Goal: Task Accomplishment & Management: Complete application form

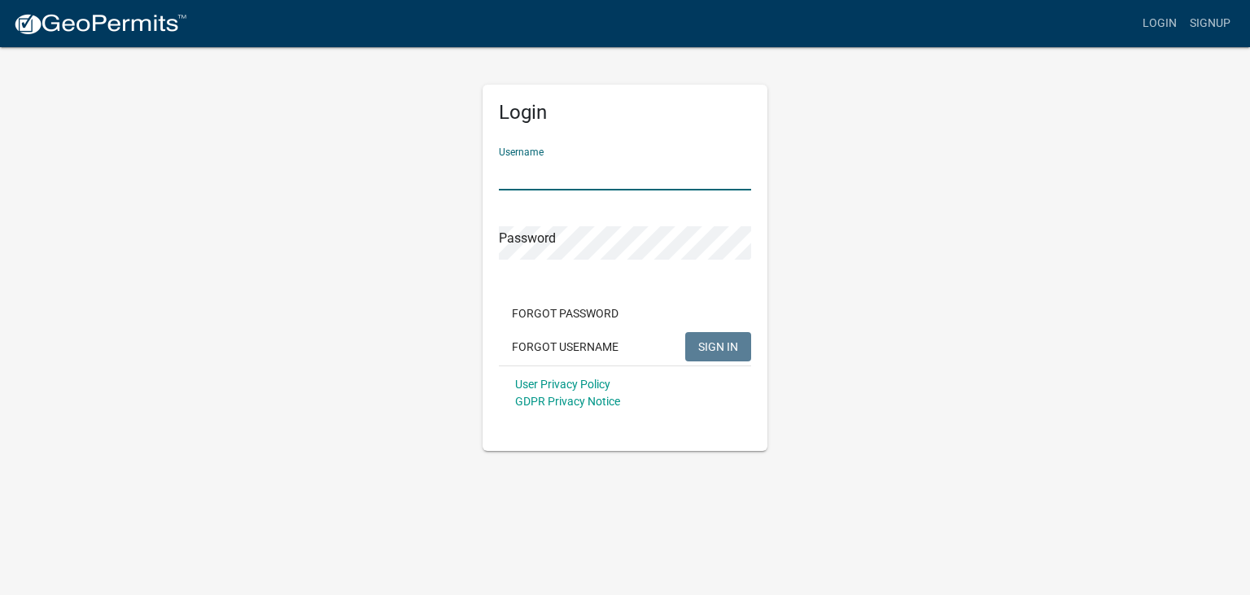
click at [565, 181] on input "Username" at bounding box center [625, 173] width 252 height 33
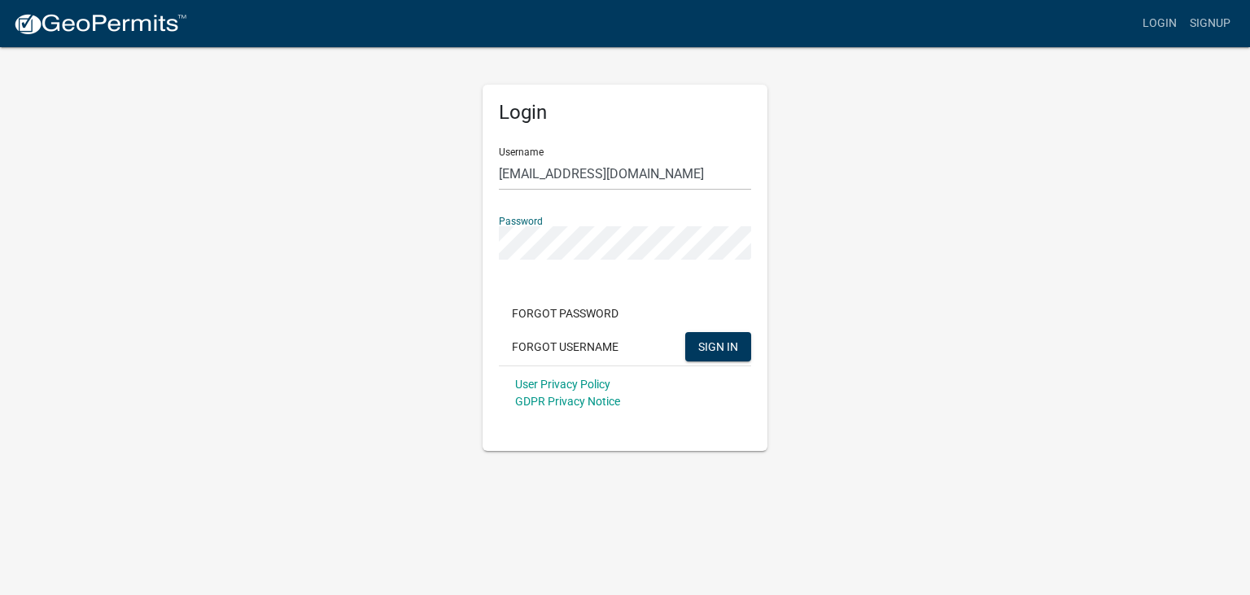
click at [685, 332] on button "SIGN IN" at bounding box center [718, 346] width 66 height 29
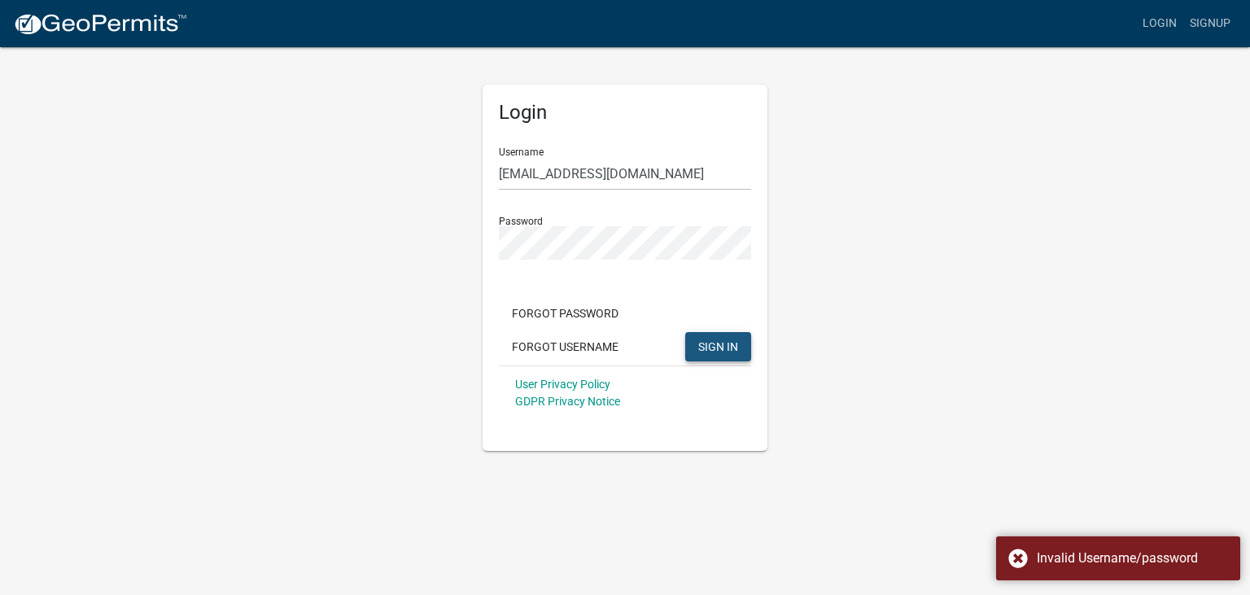
click at [695, 341] on button "SIGN IN" at bounding box center [718, 346] width 66 height 29
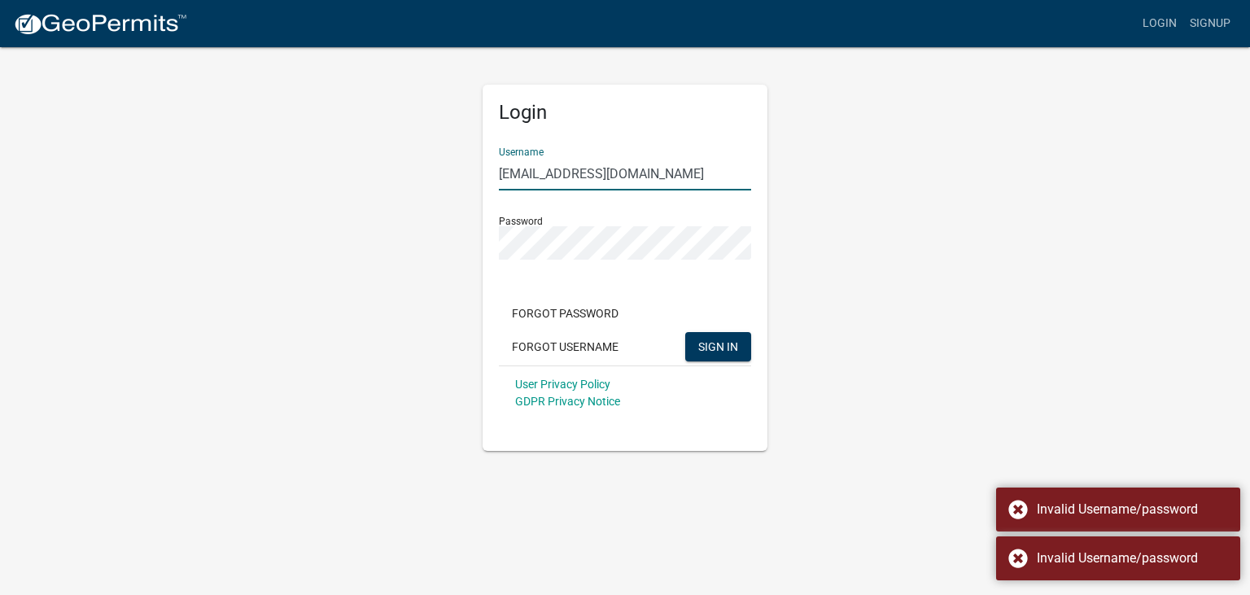
click at [666, 177] on input "[EMAIL_ADDRESS][DOMAIN_NAME]" at bounding box center [625, 173] width 252 height 33
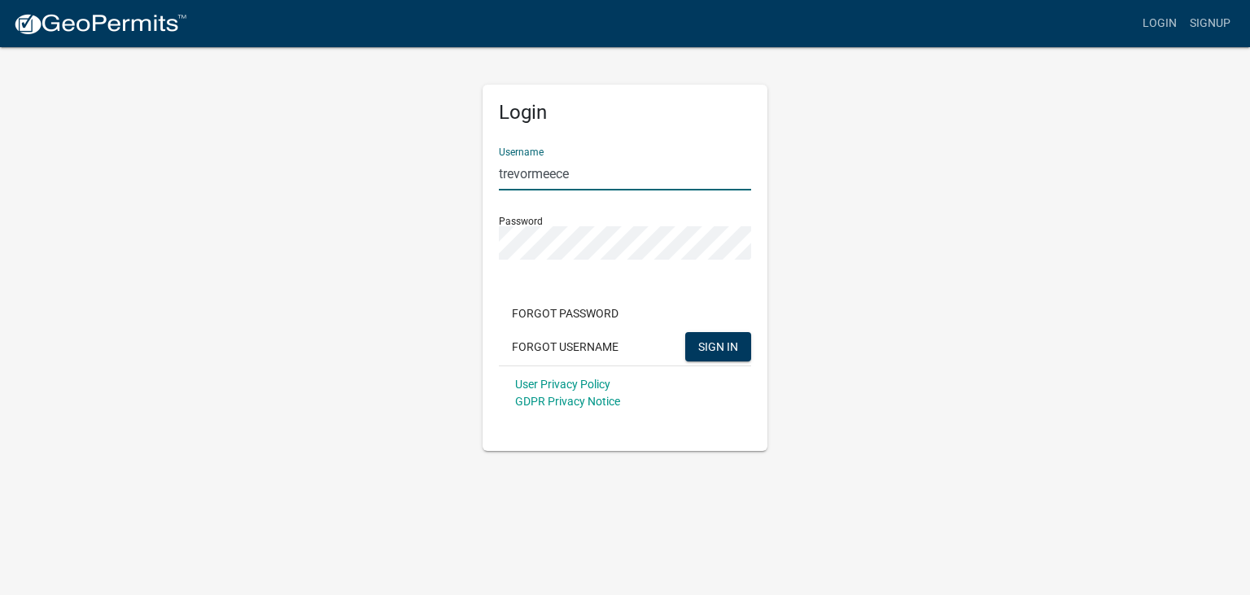
type input "trevormeece"
click at [685, 332] on button "SIGN IN" at bounding box center [718, 346] width 66 height 29
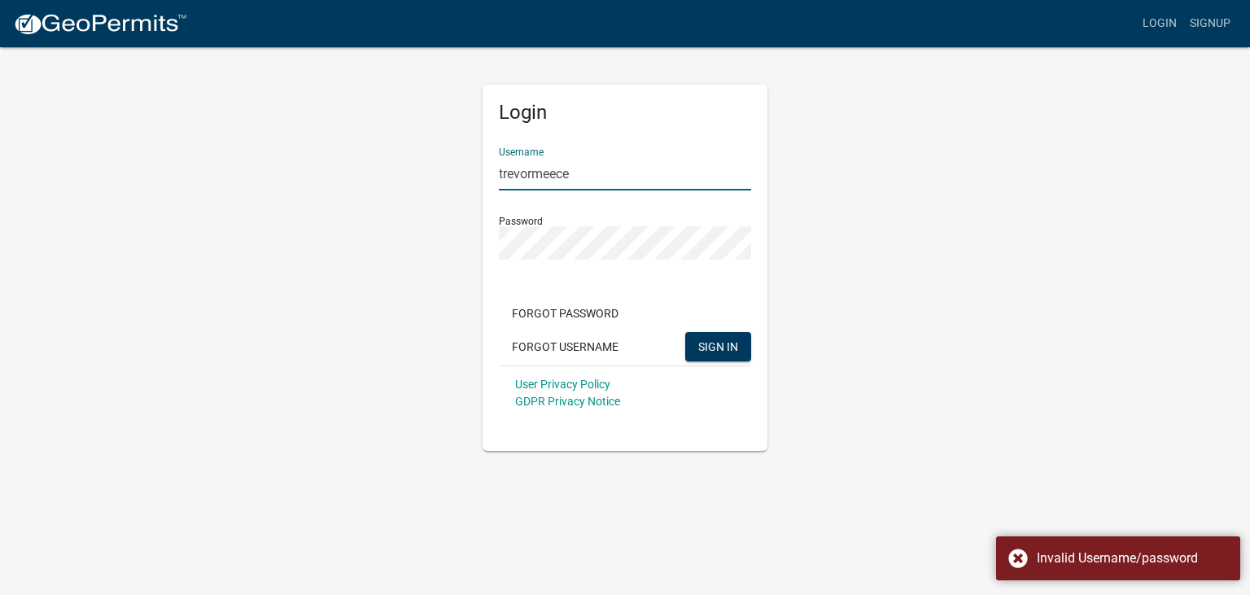
click at [659, 174] on input "trevormeece" at bounding box center [625, 173] width 252 height 33
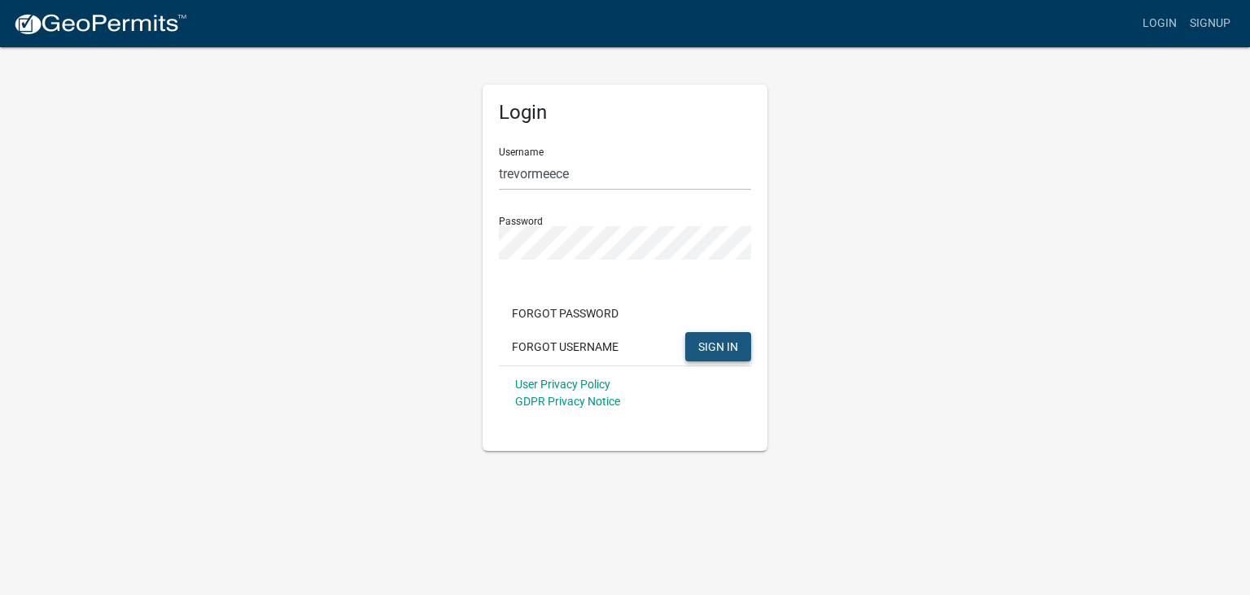
click at [718, 350] on span "SIGN IN" at bounding box center [718, 345] width 40 height 13
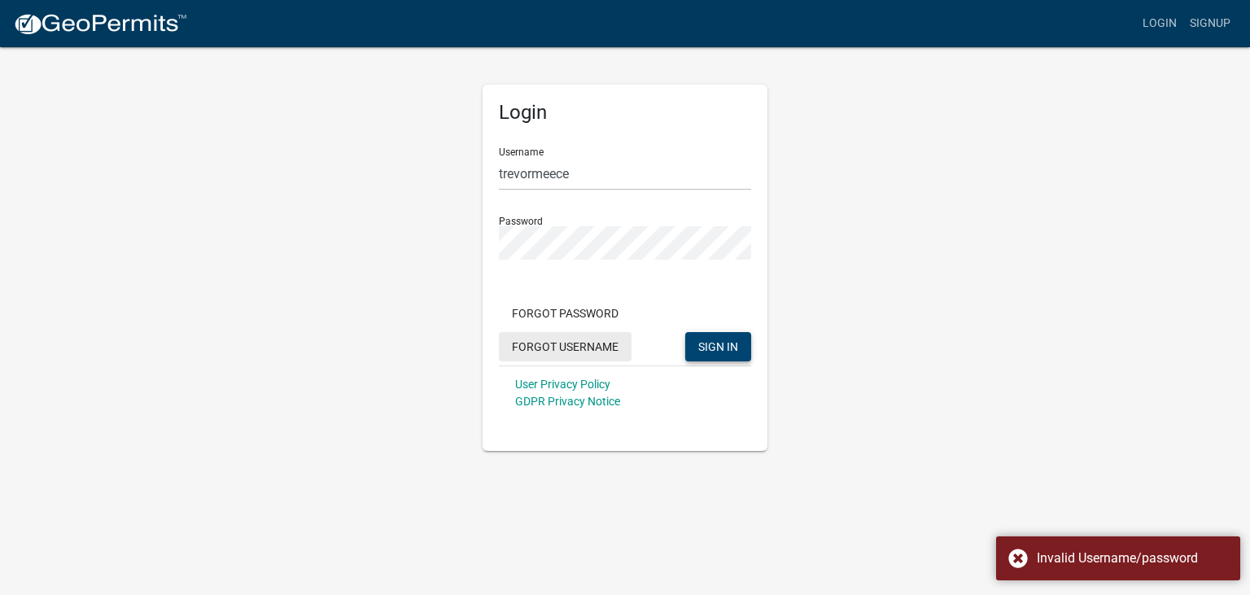
click at [585, 350] on button "Forgot Username" at bounding box center [565, 346] width 133 height 29
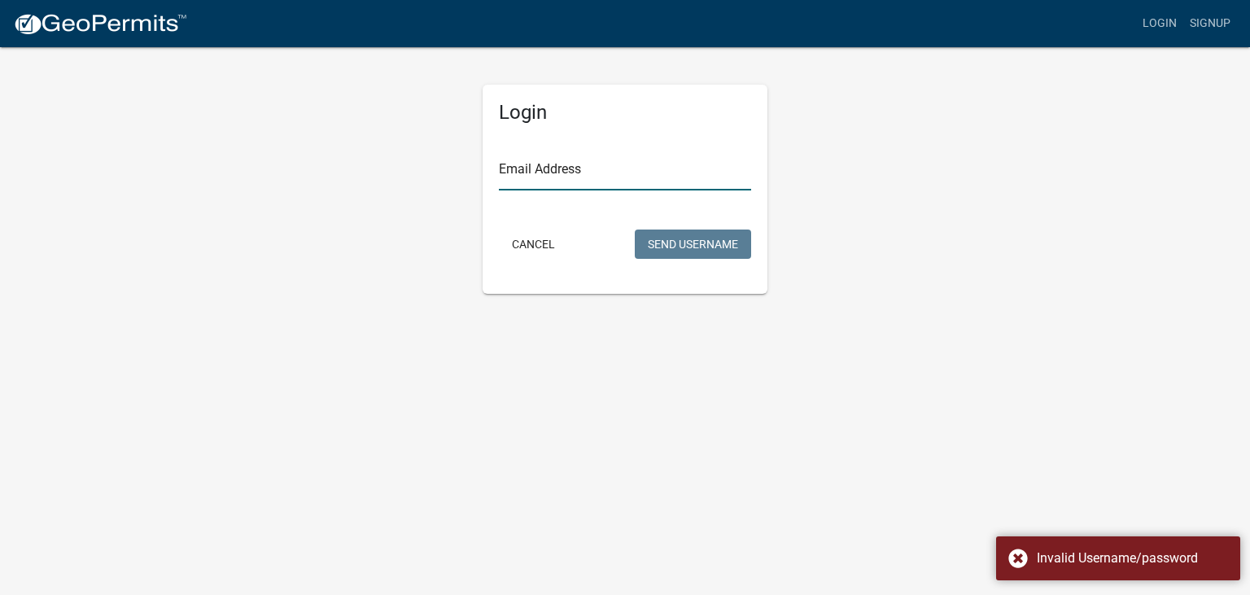
click at [539, 173] on input "Email Address" at bounding box center [625, 173] width 252 height 33
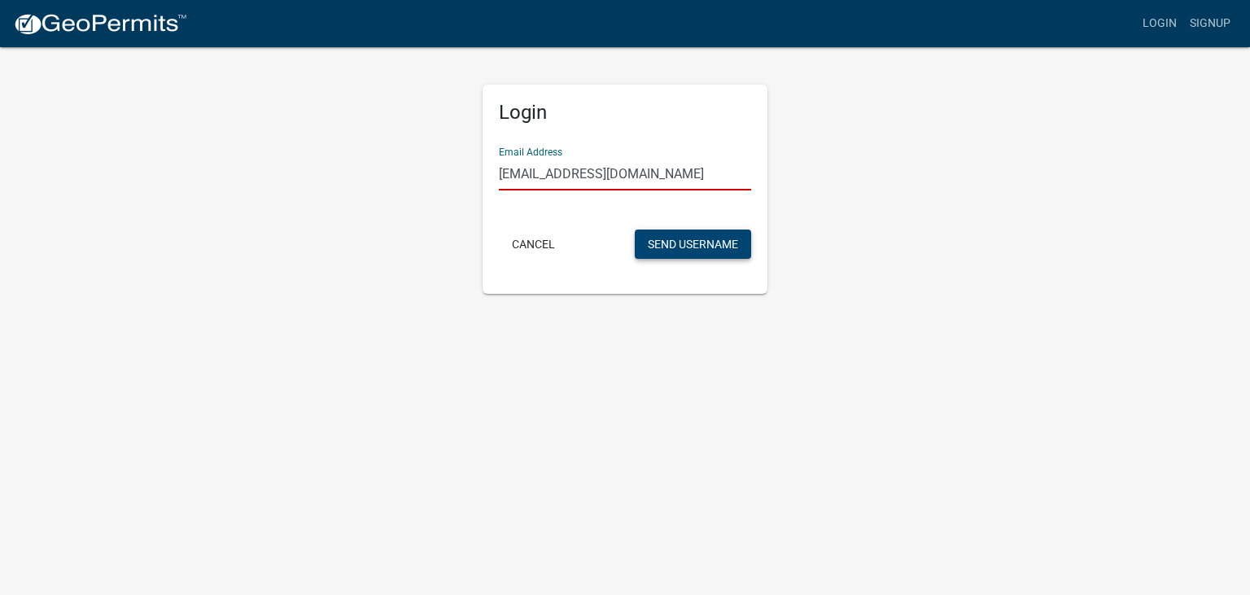
type input "[EMAIL_ADDRESS][DOMAIN_NAME]"
click at [670, 248] on button "Send Username" at bounding box center [693, 243] width 116 height 29
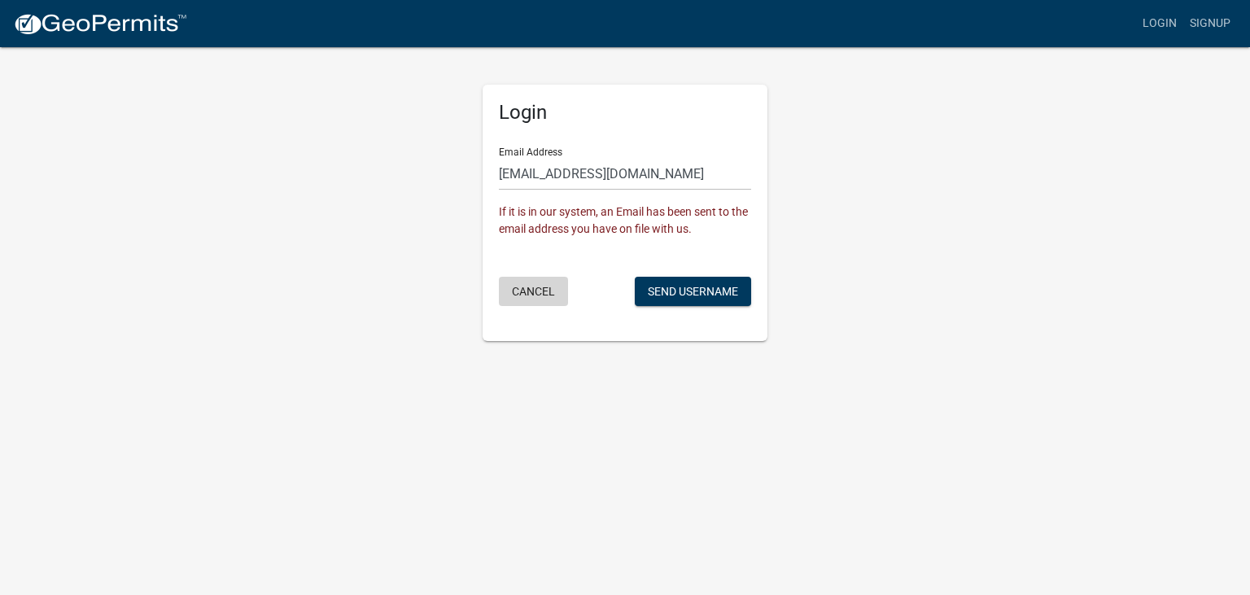
click at [544, 295] on button "Cancel" at bounding box center [533, 291] width 69 height 29
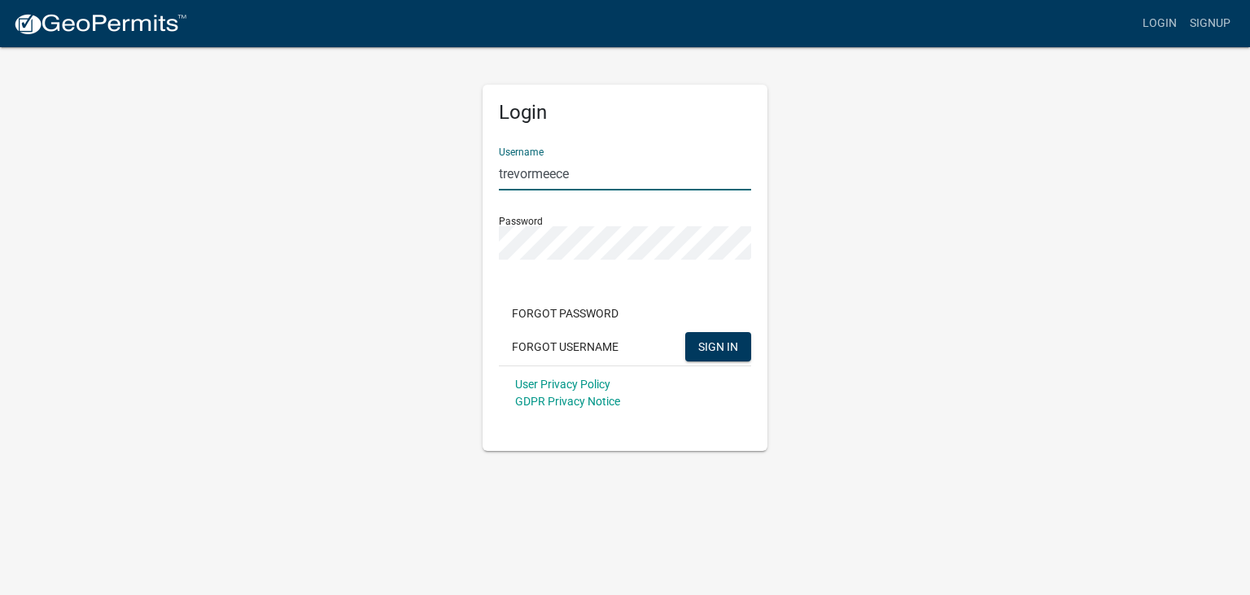
click at [583, 181] on input "trevormeece" at bounding box center [625, 173] width 252 height 33
type input "[PERSON_NAME]"
click at [736, 358] on button "SIGN IN" at bounding box center [718, 346] width 66 height 29
click at [685, 332] on button "SIGN IN" at bounding box center [718, 346] width 66 height 29
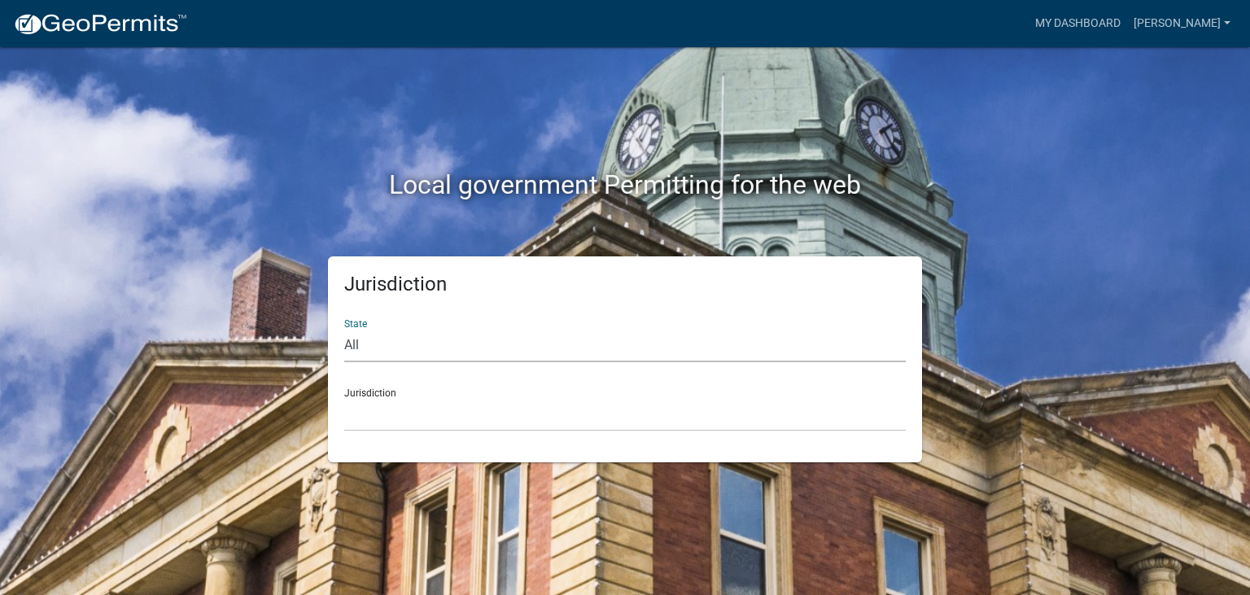
click at [344, 329] on select "All [US_STATE] [US_STATE] [US_STATE] [US_STATE] [US_STATE] [US_STATE] [US_STATE…" at bounding box center [624, 345] width 561 height 33
select select "[US_STATE]"
click option "[US_STATE]" at bounding box center [0, 0] width 0 height 0
click at [344, 398] on select "[GEOGRAPHIC_DATA], [US_STATE] [GEOGRAPHIC_DATA], [US_STATE] [GEOGRAPHIC_DATA], …" at bounding box center [624, 414] width 561 height 33
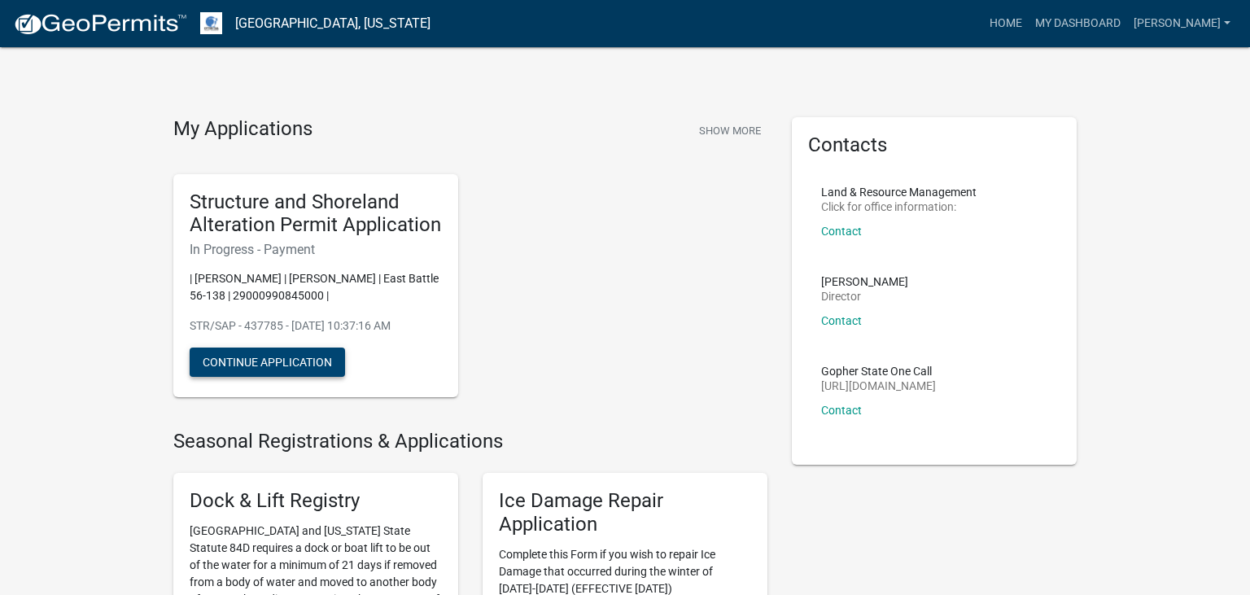
click at [291, 367] on button "Continue Application" at bounding box center [267, 361] width 155 height 29
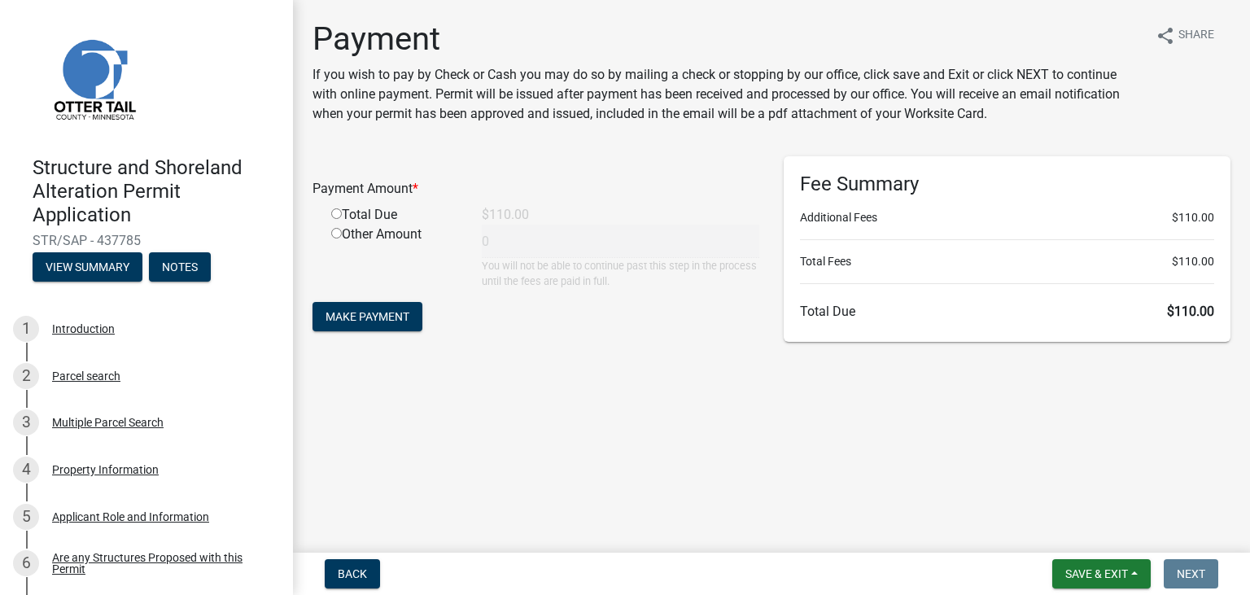
click at [334, 215] on input "radio" at bounding box center [336, 213] width 11 height 11
radio input "true"
type input "110"
click at [386, 311] on span "Make Payment" at bounding box center [367, 316] width 84 height 13
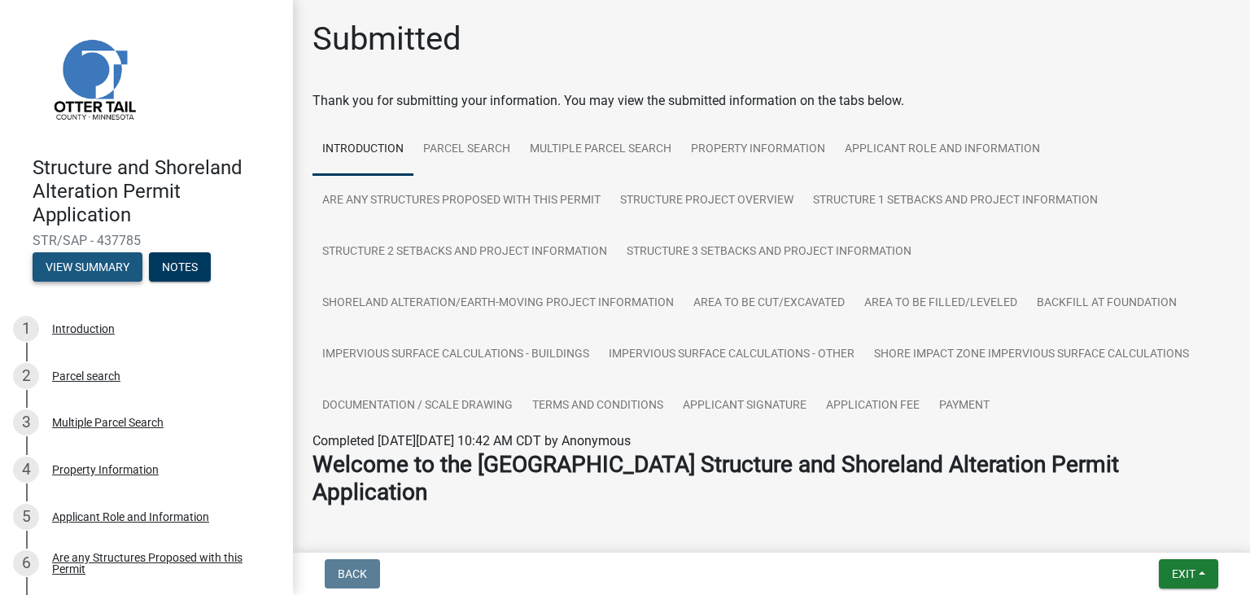
click at [98, 271] on button "View Summary" at bounding box center [88, 266] width 110 height 29
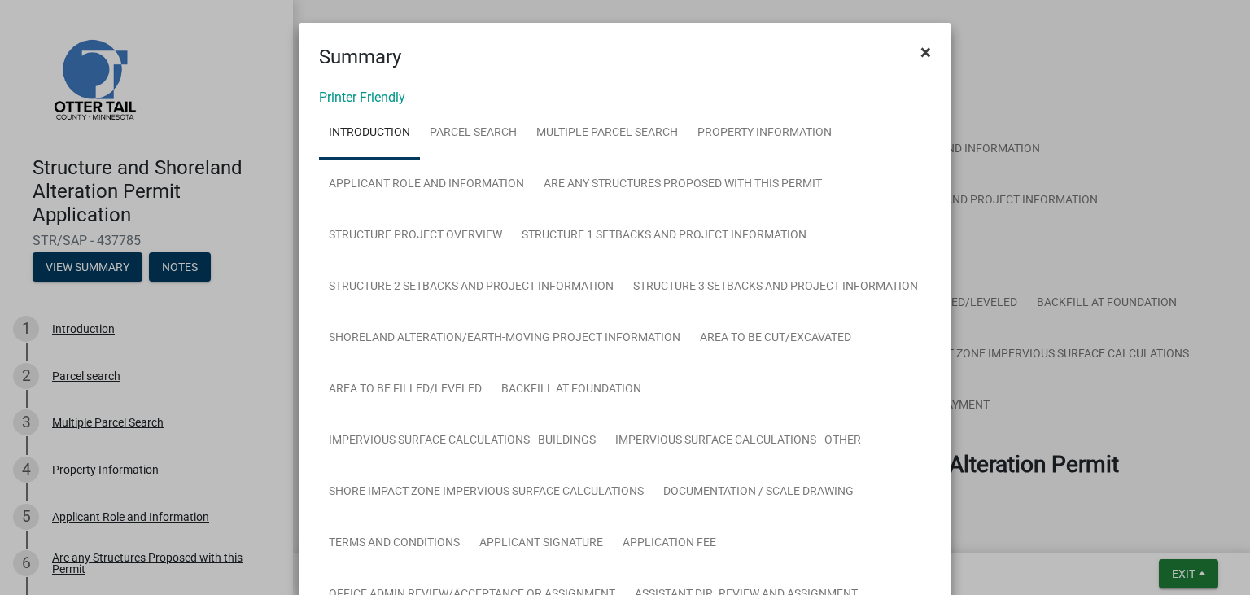
click at [930, 55] on span "×" at bounding box center [925, 52] width 11 height 23
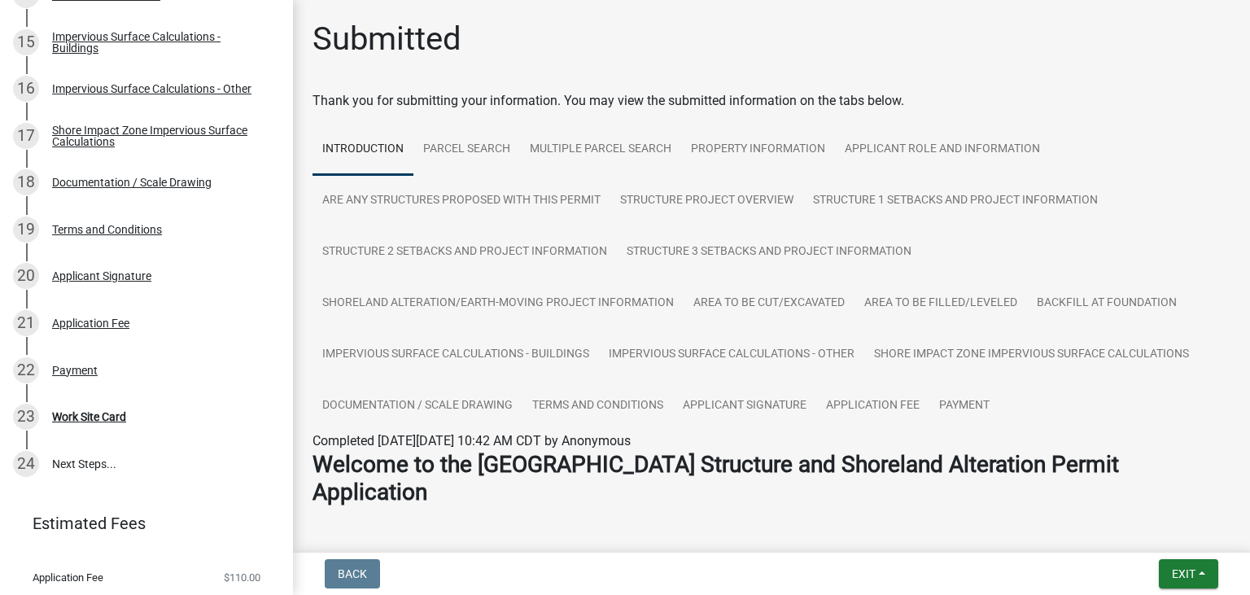
scroll to position [1023, 0]
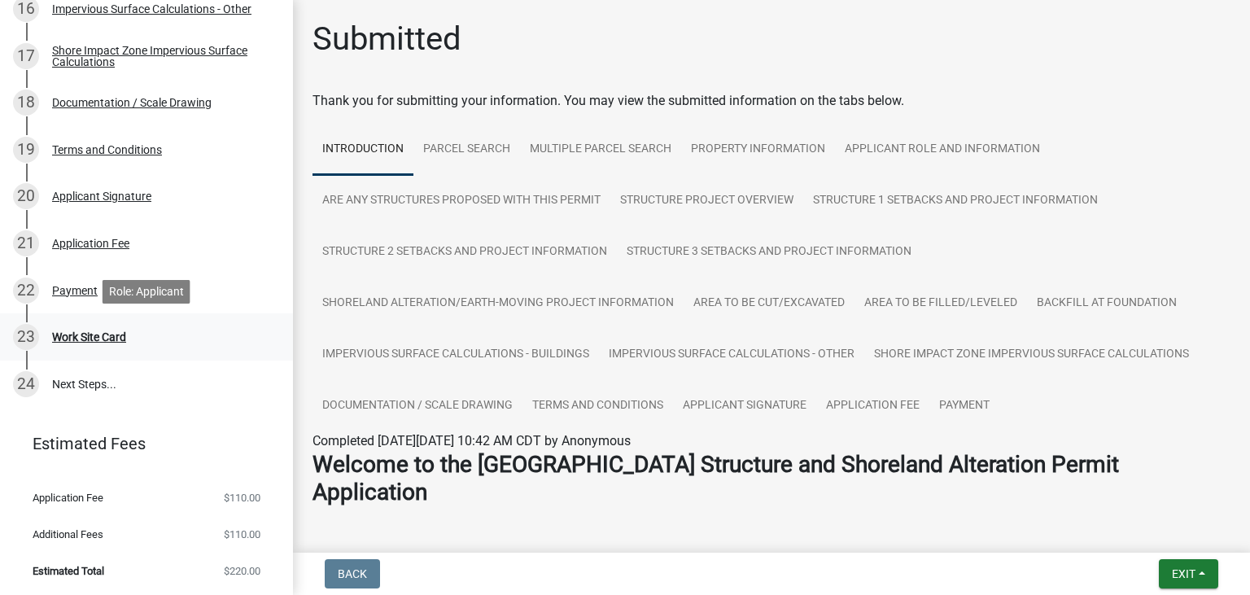
click at [97, 343] on div "Work Site Card" at bounding box center [89, 336] width 74 height 11
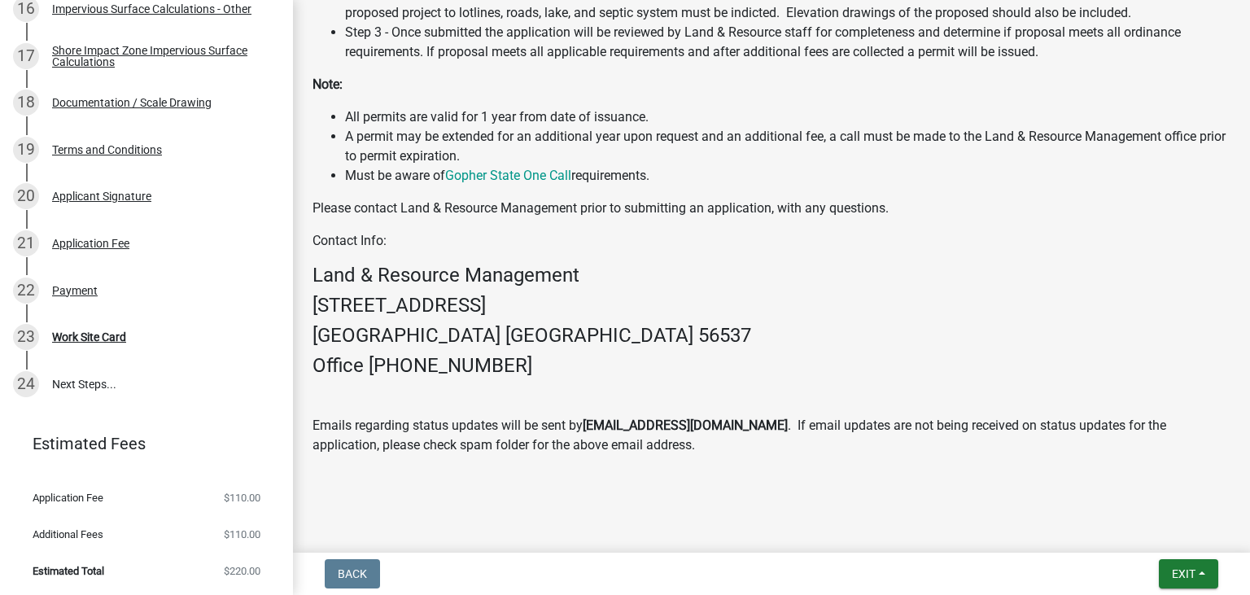
scroll to position [849, 0]
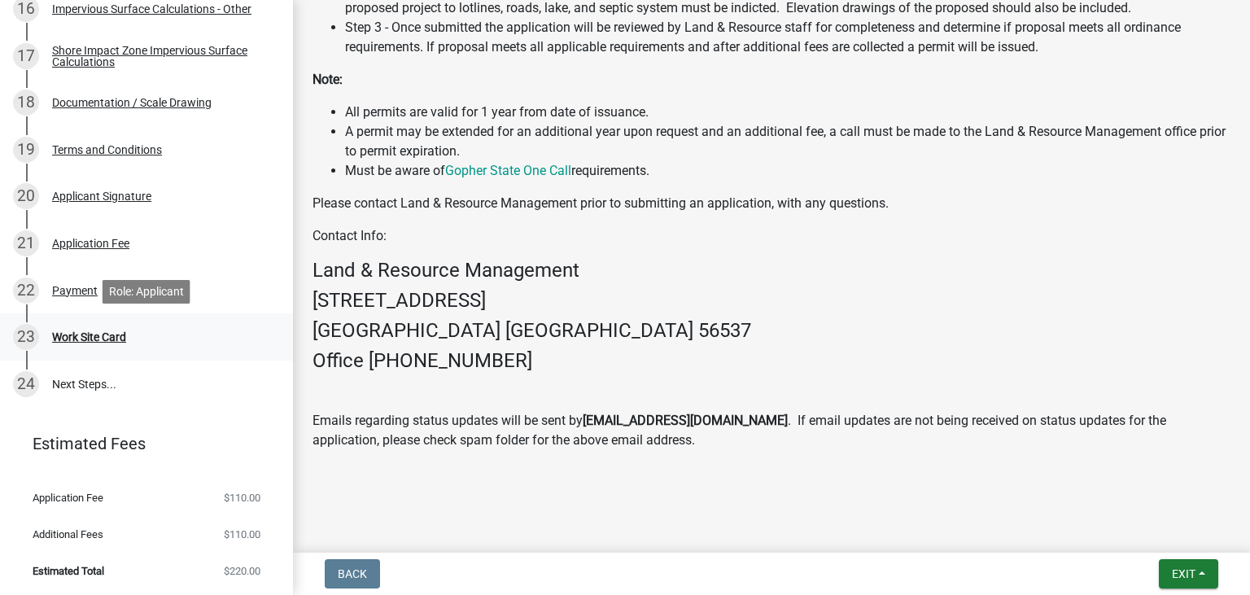
click at [99, 324] on div "23 Work Site Card" at bounding box center [140, 337] width 254 height 26
click at [105, 341] on div "Work Site Card" at bounding box center [89, 336] width 74 height 11
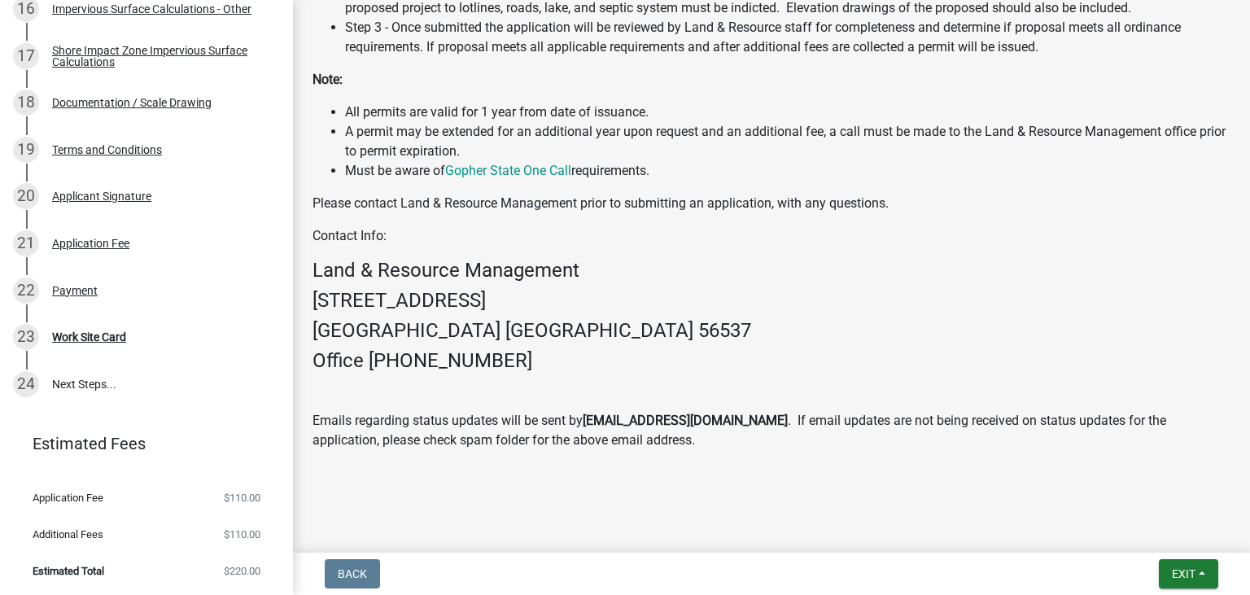
click at [1221, 284] on div "Welcome to the Otter Tail County Structure and Shoreland Alteration Permit Appl…" at bounding box center [771, 27] width 918 height 844
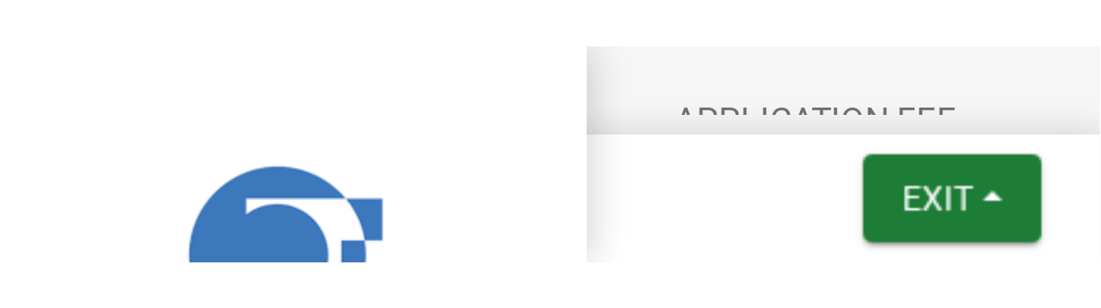
scroll to position [0, 0]
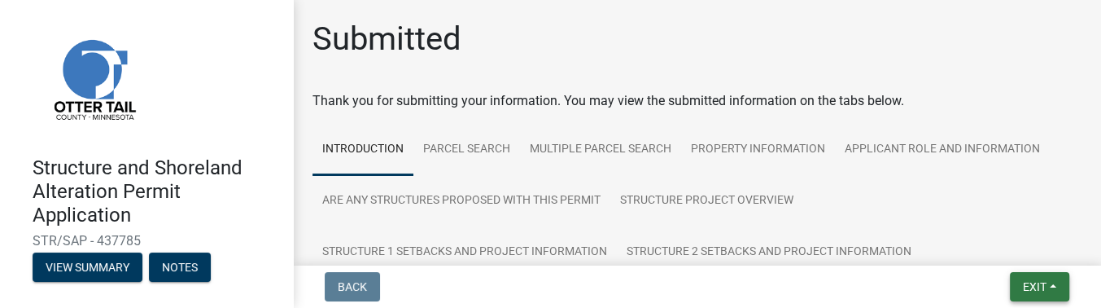
click at [1041, 288] on span "Exit" at bounding box center [1035, 286] width 24 height 13
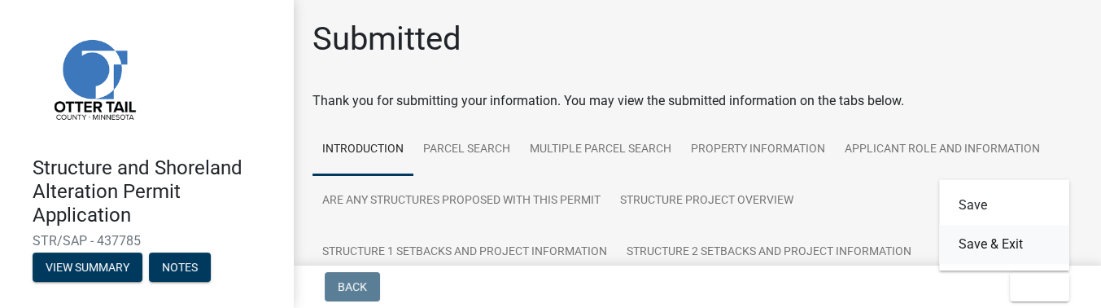
click at [1004, 249] on button "Save & Exit" at bounding box center [1004, 244] width 130 height 39
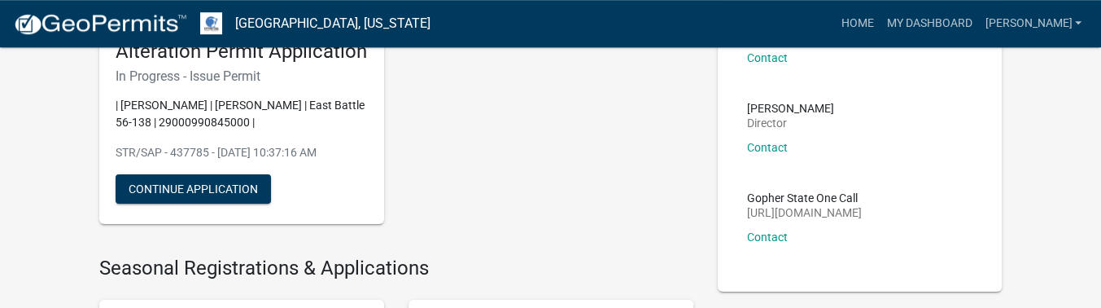
scroll to position [162, 0]
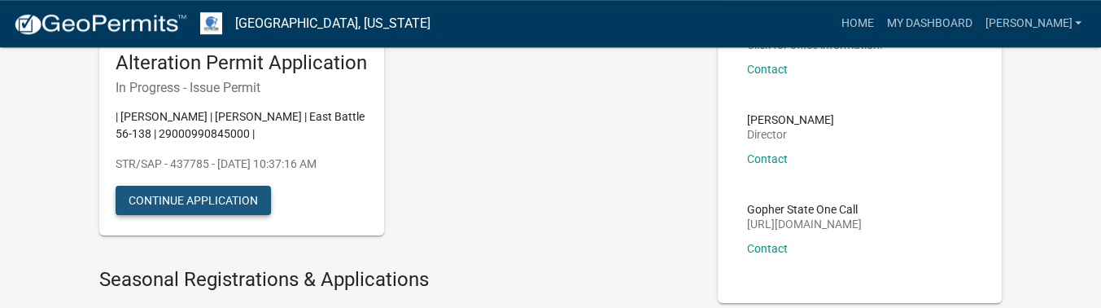
click at [239, 190] on button "Continue Application" at bounding box center [193, 199] width 155 height 29
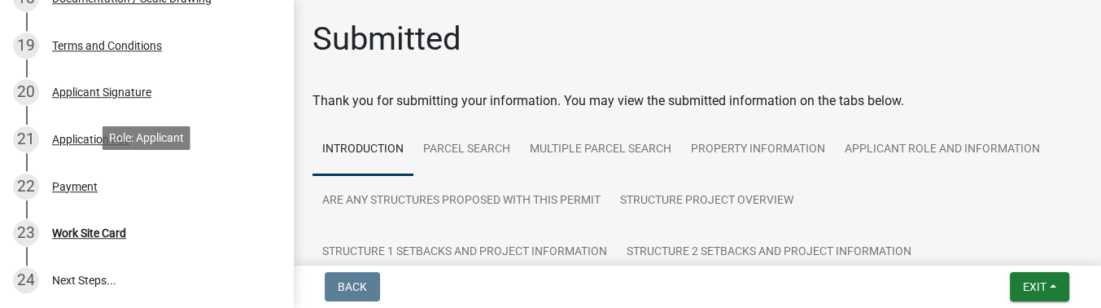
scroll to position [1136, 0]
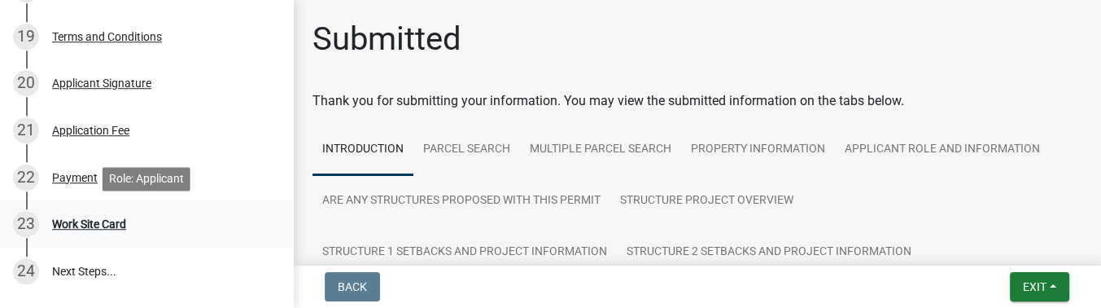
click at [99, 223] on div "Work Site Card" at bounding box center [89, 223] width 74 height 11
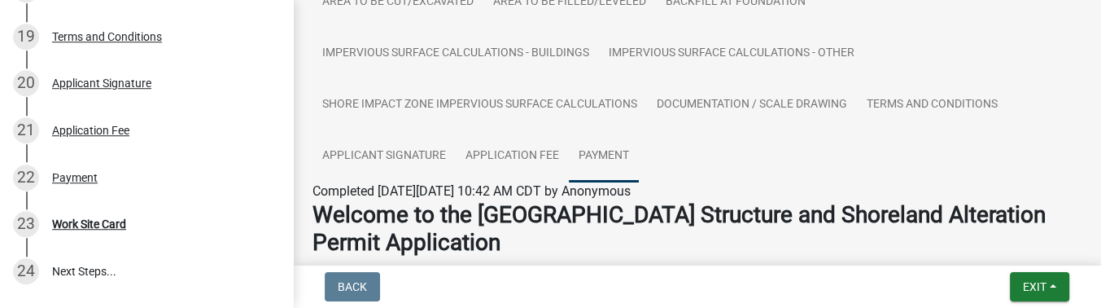
scroll to position [354, 0]
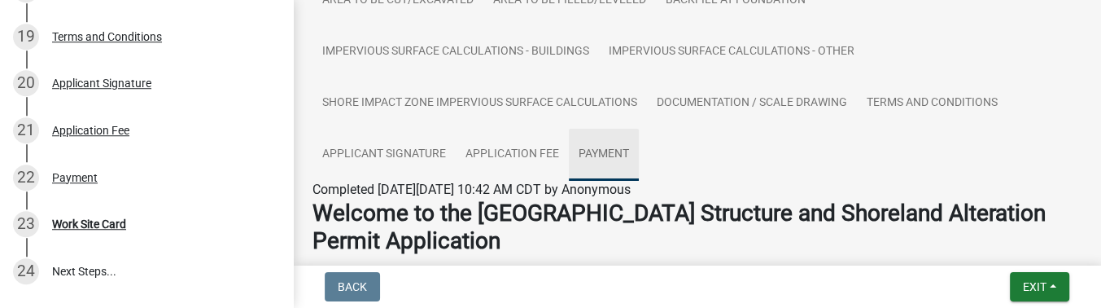
click at [617, 146] on link "Payment" at bounding box center [604, 155] width 70 height 52
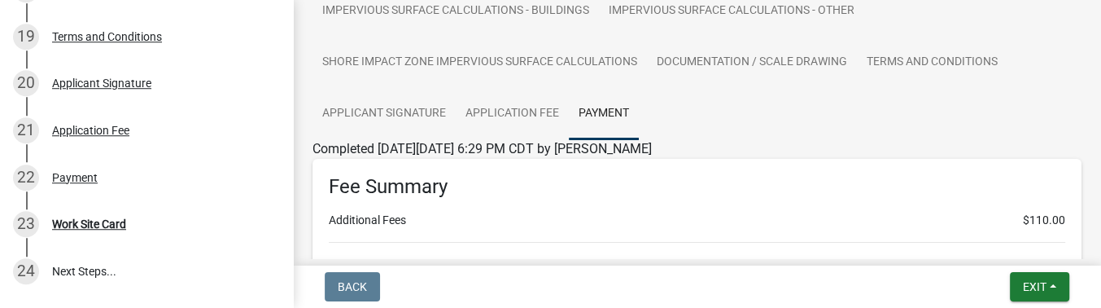
scroll to position [364, 0]
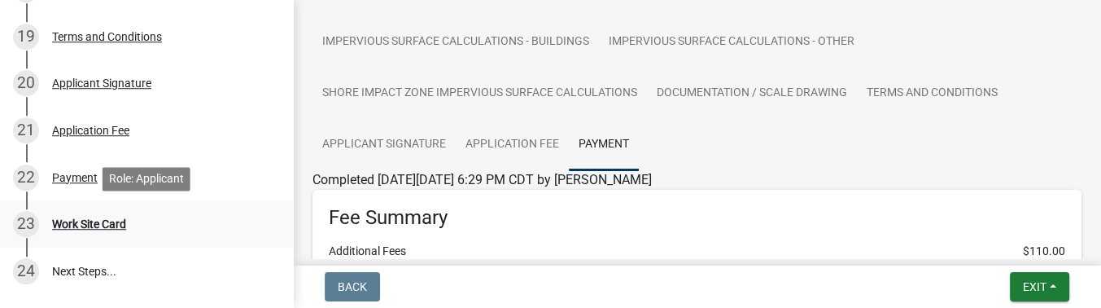
click at [105, 223] on div "Work Site Card" at bounding box center [89, 223] width 74 height 11
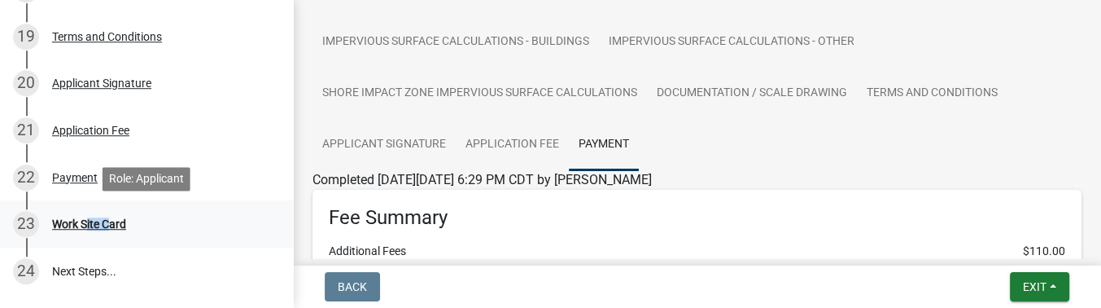
click at [105, 223] on div "Work Site Card" at bounding box center [89, 223] width 74 height 11
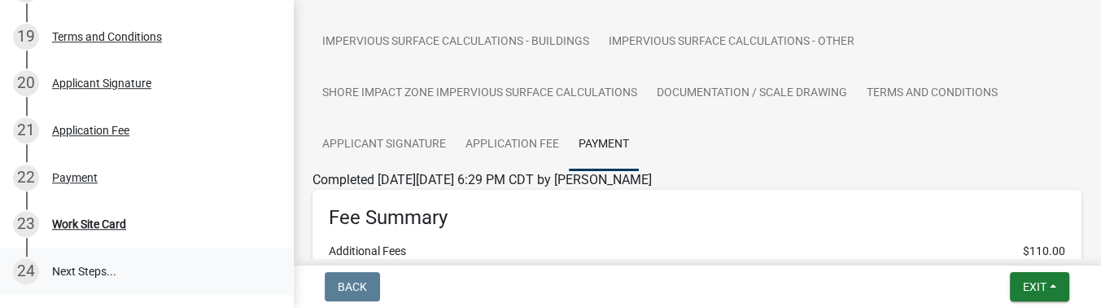
click at [90, 258] on link "24 Next Steps..." at bounding box center [146, 270] width 293 height 47
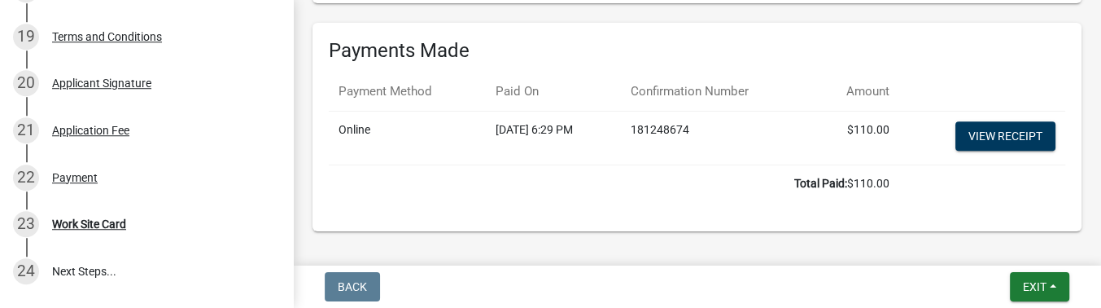
scroll to position [791, 0]
